Goal: Check status

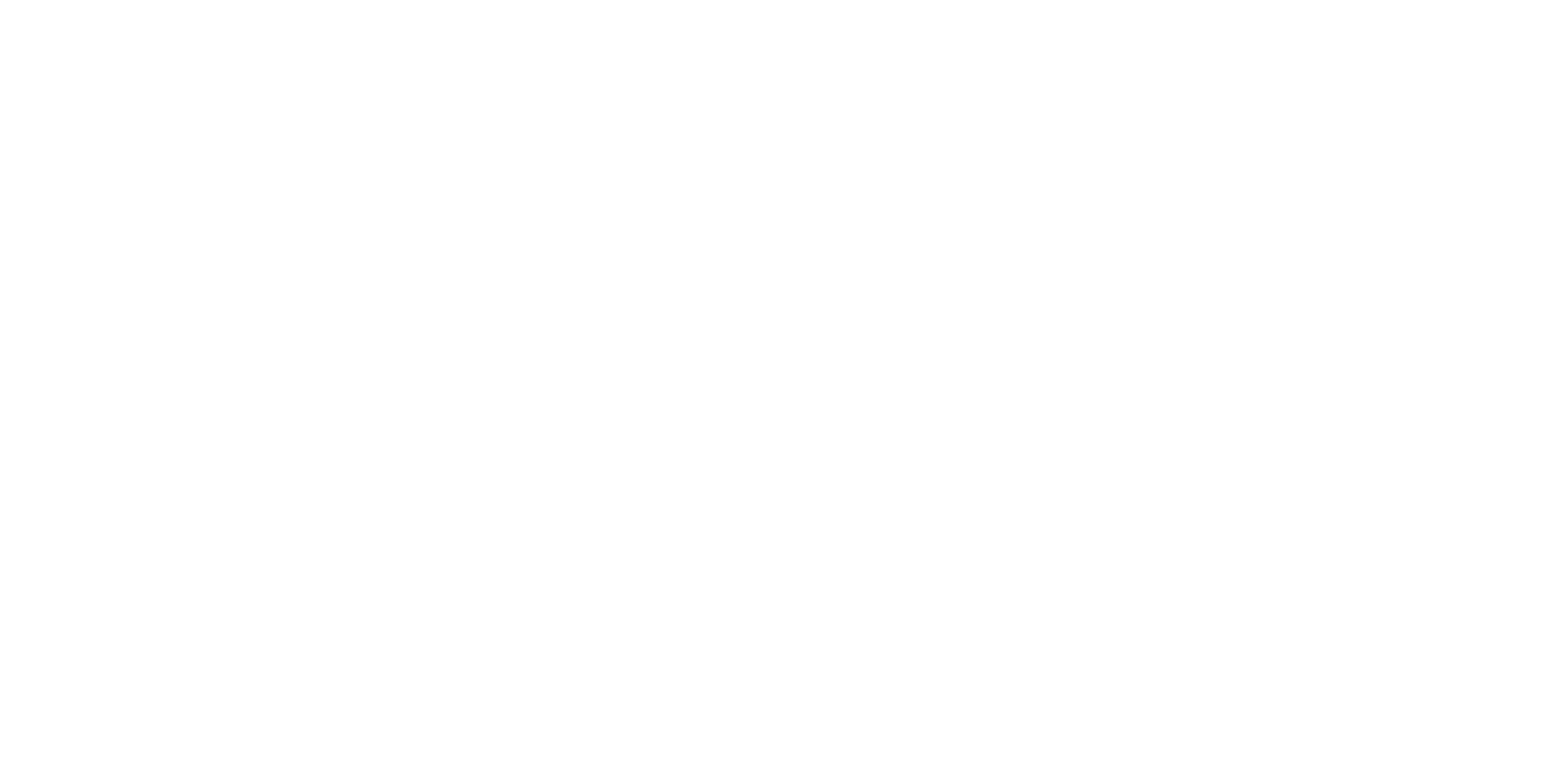
select select "100"
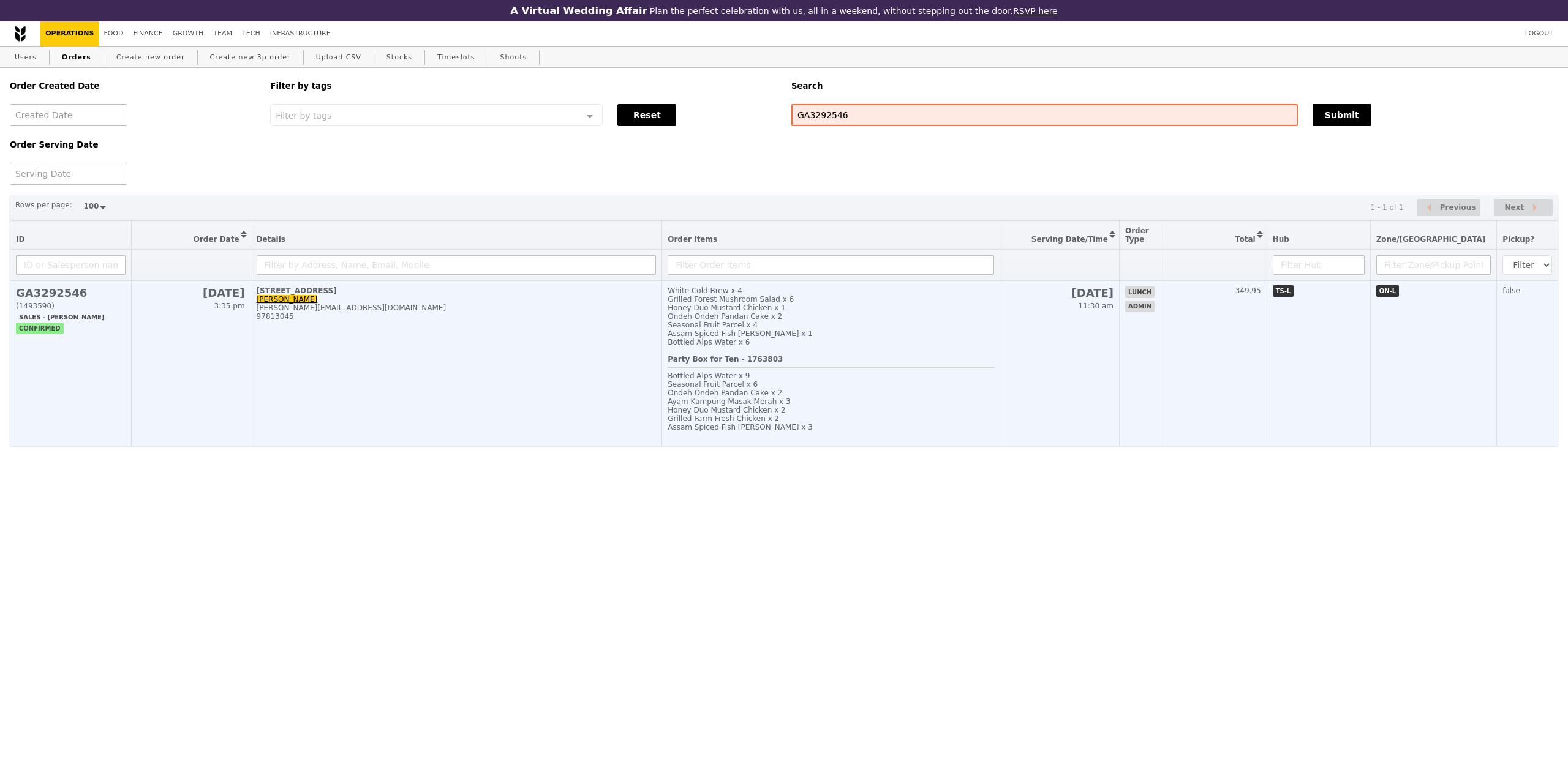
click at [683, 361] on td "White Cold Brew x 4 Grilled Forest Mushroom Salad x 6 Honey Duo Mustard Chicken…" at bounding box center [831, 364] width 337 height 166
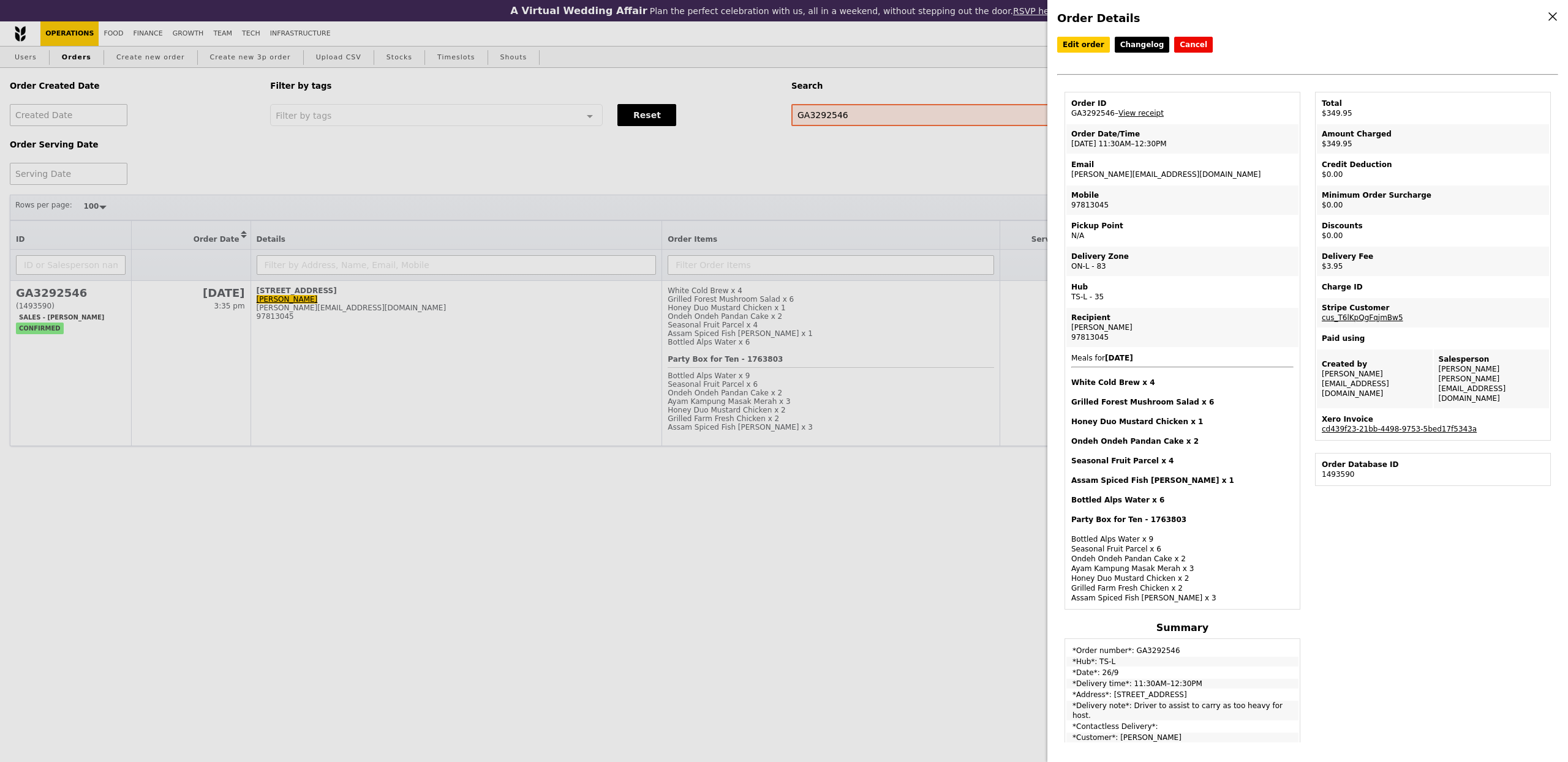
drag, startPoint x: 1114, startPoint y: 113, endPoint x: 1068, endPoint y: 116, distance: 46.1
click at [1068, 116] on td "Order ID GA3292546 – View receipt" at bounding box center [1181, 109] width 232 height 30
copy td "GA3292546"
